Goal: Connect with others: Connect with others

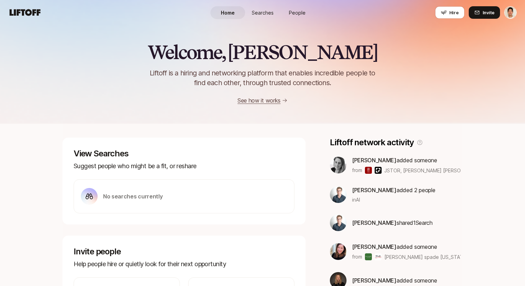
click at [294, 9] on span "People" at bounding box center [297, 12] width 17 height 7
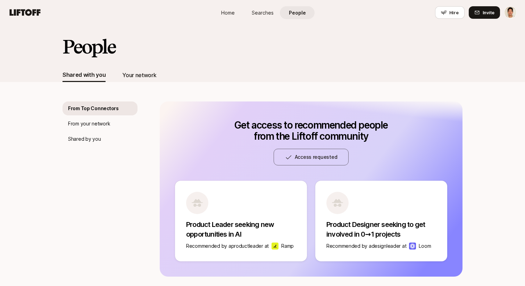
click at [139, 76] on div "Your network" at bounding box center [139, 75] width 34 height 9
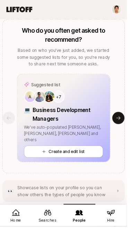
scroll to position [874, 0]
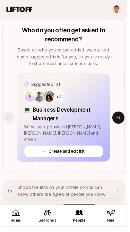
click at [122, 119] on icon at bounding box center [122, 121] width 6 height 6
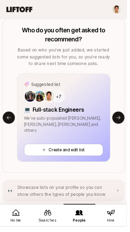
click at [12, 121] on button "Previous slide" at bounding box center [9, 120] width 13 height 13
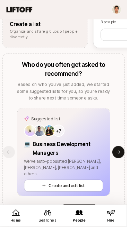
scroll to position [853, 0]
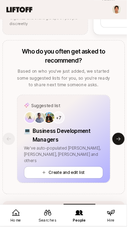
click at [120, 143] on icon at bounding box center [122, 142] width 6 height 6
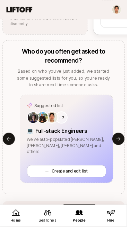
click at [120, 143] on icon at bounding box center [122, 142] width 6 height 6
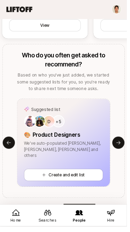
scroll to position [856, 0]
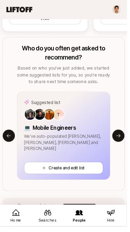
click at [10, 140] on icon at bounding box center [9, 139] width 6 height 6
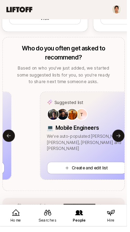
click at [10, 139] on icon at bounding box center [9, 139] width 6 height 6
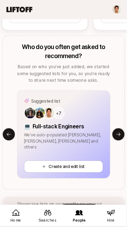
scroll to position [894, 0]
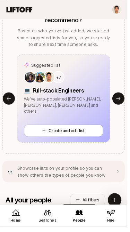
click at [9, 100] on icon at bounding box center [9, 101] width 6 height 6
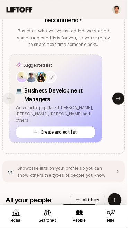
click at [9, 100] on div "Suggested list A +7 💻 Business Development Managers We've auto-populated Aatish…" at bounding box center [56, 101] width 95 height 90
